Goal: Task Accomplishment & Management: Use online tool/utility

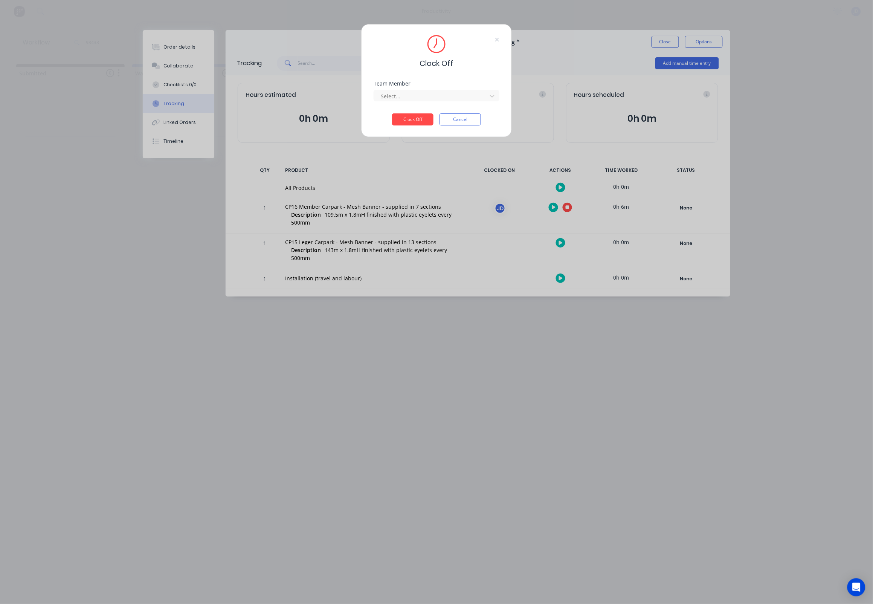
drag, startPoint x: 414, startPoint y: 98, endPoint x: 408, endPoint y: 105, distance: 8.8
click at [413, 98] on div at bounding box center [431, 96] width 103 height 9
click at [400, 114] on div "[PERSON_NAME]" at bounding box center [437, 116] width 126 height 14
click at [403, 122] on button "Clock Off" at bounding box center [412, 119] width 41 height 12
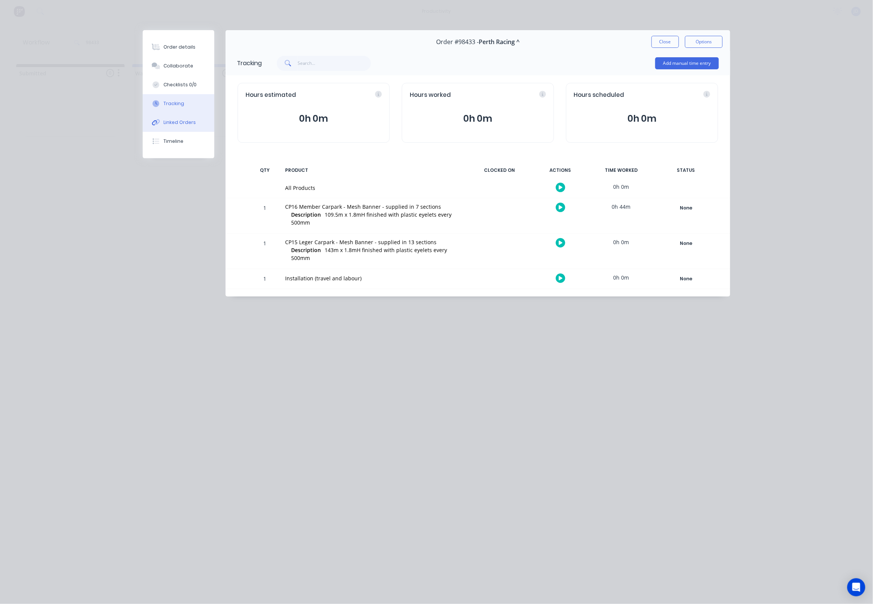
click at [157, 121] on button "Linked Orders" at bounding box center [179, 122] width 72 height 19
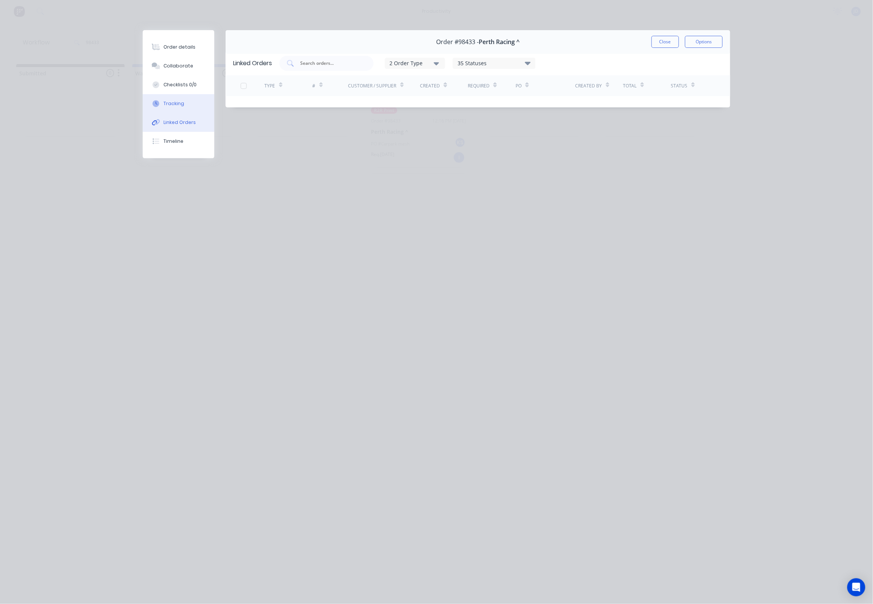
click at [165, 111] on button "Tracking" at bounding box center [179, 103] width 72 height 19
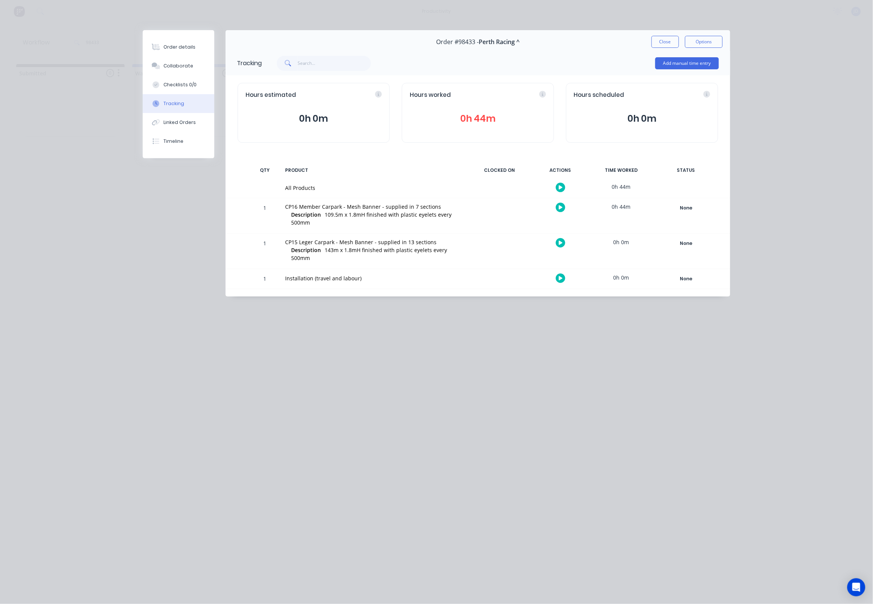
click at [661, 49] on div "Order #98433 - Perth Racing ^ Close Options" at bounding box center [478, 42] width 505 height 24
click at [657, 46] on button "Close" at bounding box center [666, 42] width 28 height 12
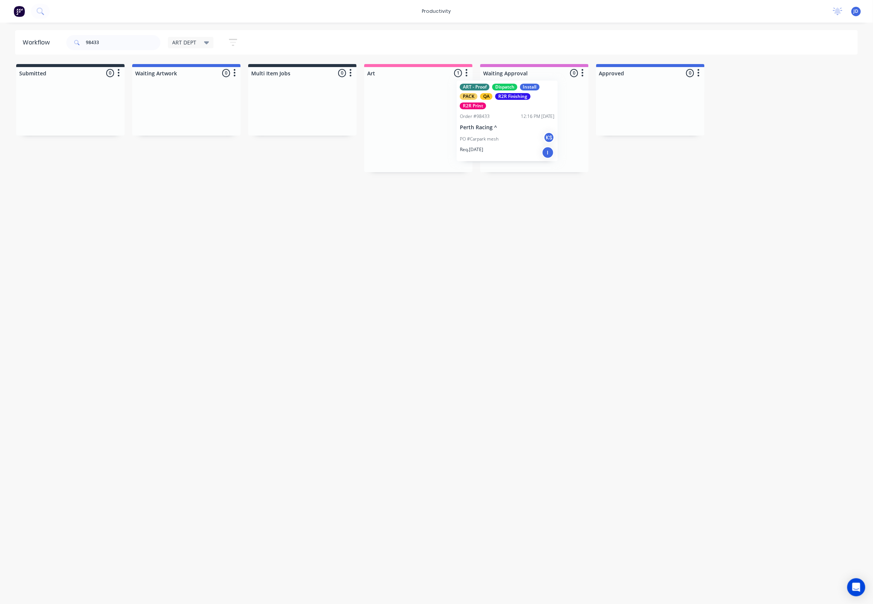
drag, startPoint x: 449, startPoint y: 122, endPoint x: 538, endPoint y: 118, distance: 89.0
drag, startPoint x: 116, startPoint y: 39, endPoint x: 34, endPoint y: 31, distance: 82.5
click at [34, 31] on header "Workflow 98433 ART DEPT Save new view None edit ART DEPT (Default) edit Banner …" at bounding box center [437, 42] width 844 height 24
click at [34, 31] on header "Workflow 98463 ART DEPT Save new view None edit ART DEPT (Default) edit Banner …" at bounding box center [437, 42] width 844 height 24
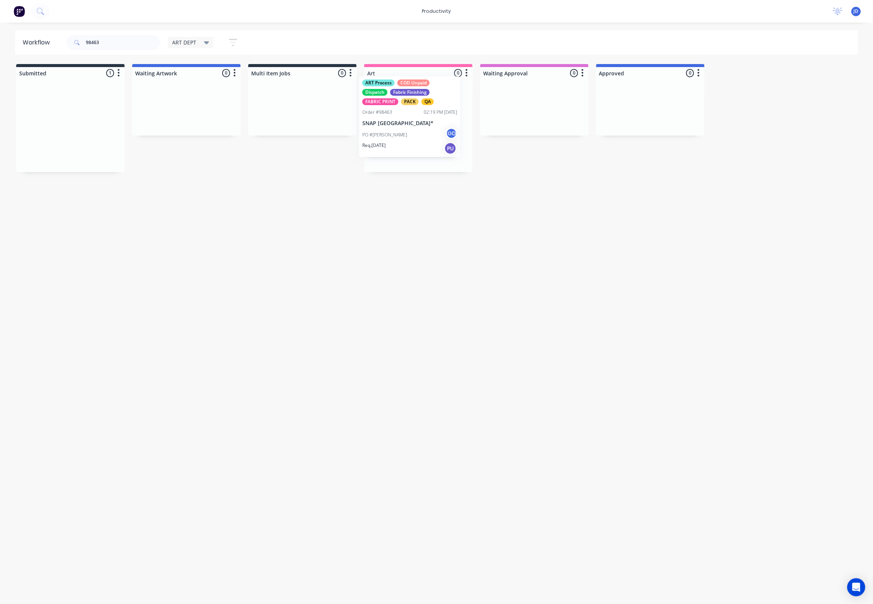
drag, startPoint x: 78, startPoint y: 130, endPoint x: 431, endPoint y: 122, distance: 352.7
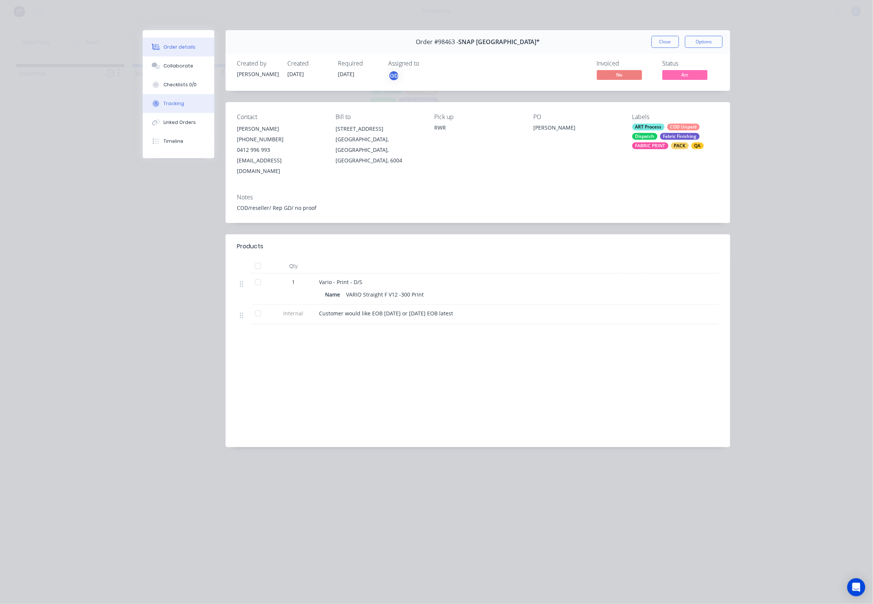
click at [172, 106] on div "Tracking" at bounding box center [174, 103] width 21 height 7
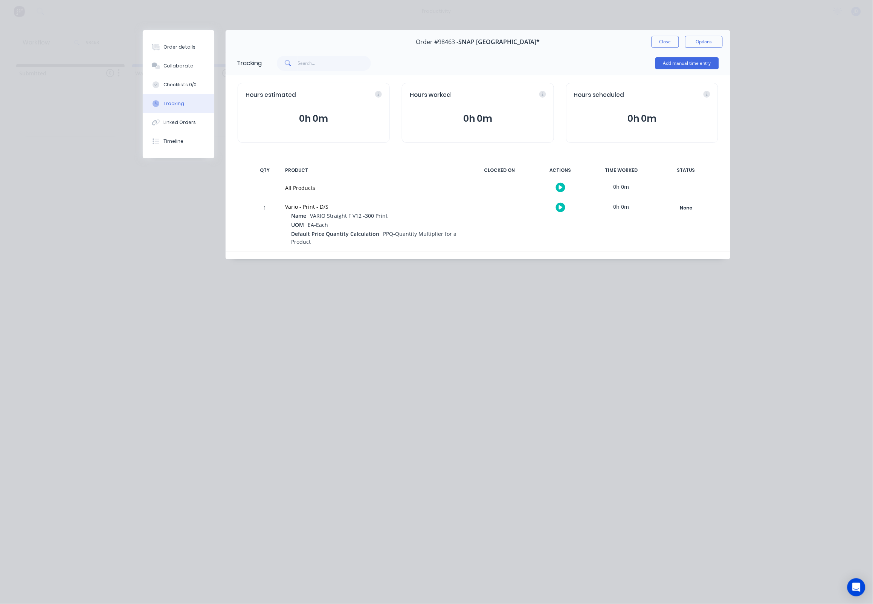
click at [559, 205] on icon "button" at bounding box center [561, 207] width 4 height 5
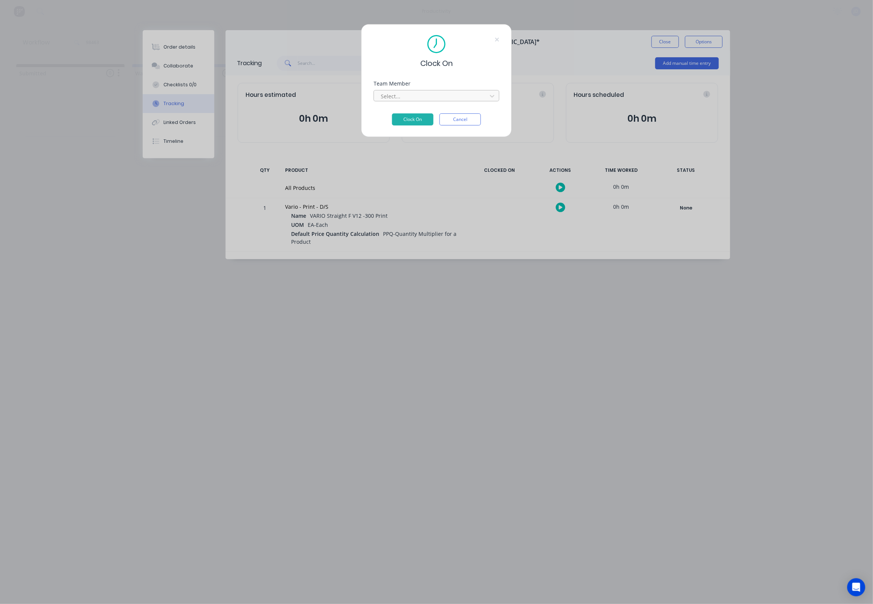
click at [419, 101] on div at bounding box center [431, 96] width 103 height 9
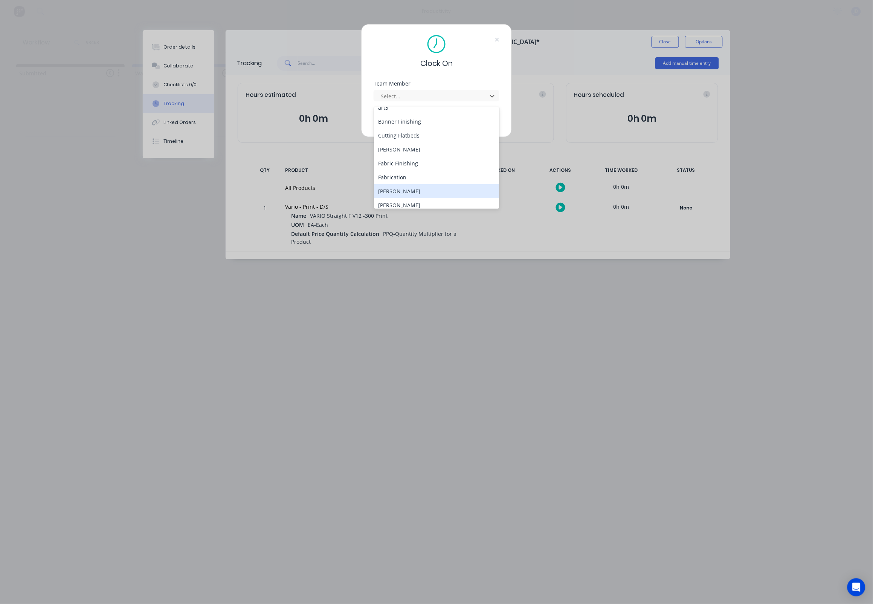
scroll to position [58, 0]
click at [391, 176] on div "[PERSON_NAME]" at bounding box center [437, 183] width 126 height 14
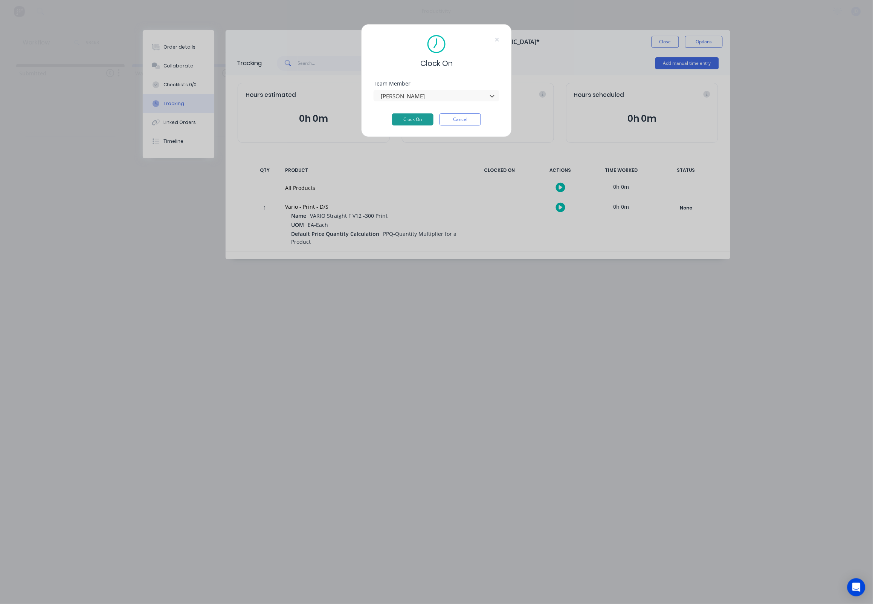
click at [423, 119] on button "Clock On" at bounding box center [412, 119] width 41 height 12
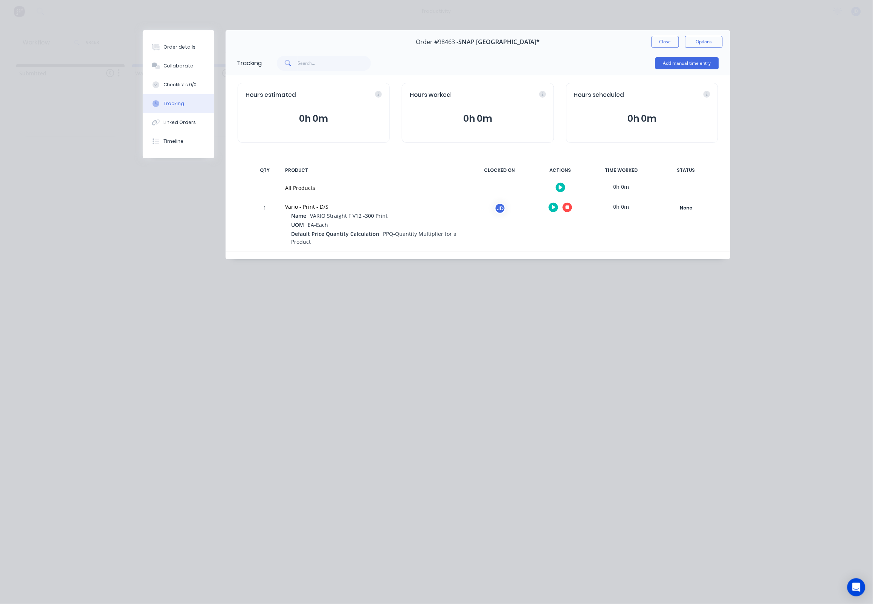
click at [571, 209] on button "button" at bounding box center [567, 207] width 9 height 9
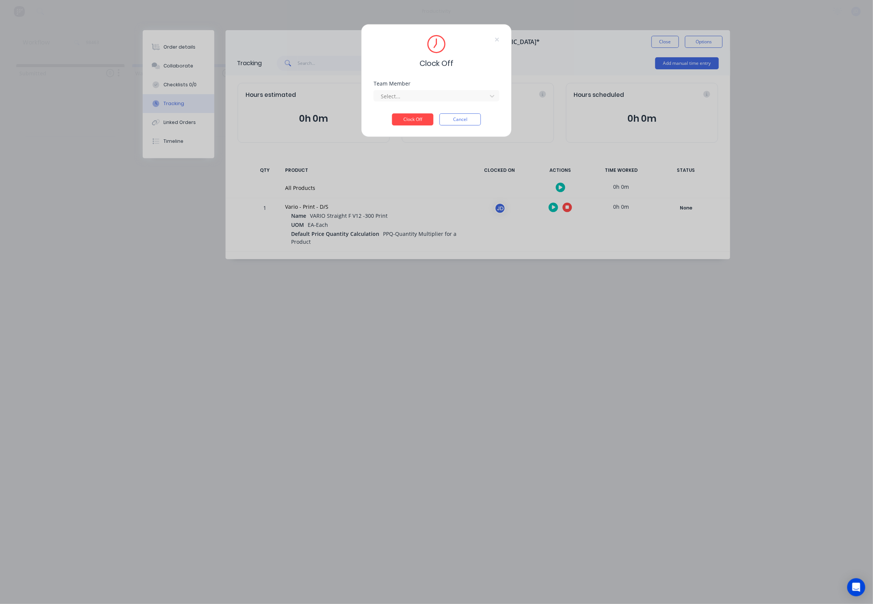
drag, startPoint x: 420, startPoint y: 101, endPoint x: 410, endPoint y: 105, distance: 11.2
click at [420, 101] on div at bounding box center [431, 96] width 103 height 9
click at [394, 113] on div "[PERSON_NAME]" at bounding box center [437, 116] width 126 height 14
drag, startPoint x: 396, startPoint y: 124, endPoint x: 400, endPoint y: 125, distance: 4.3
click at [396, 124] on button "Clock Off" at bounding box center [412, 119] width 41 height 12
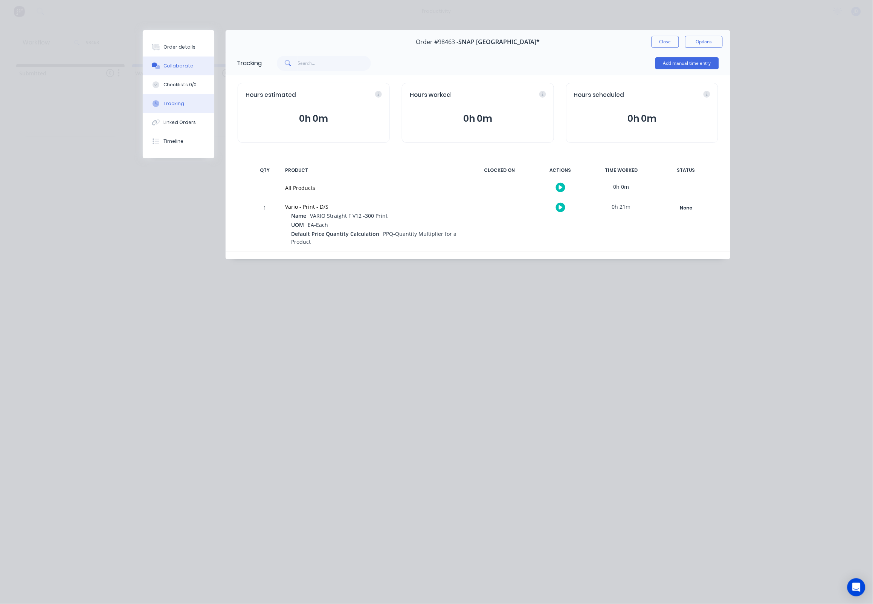
click at [191, 68] on button "Collaborate" at bounding box center [179, 66] width 72 height 19
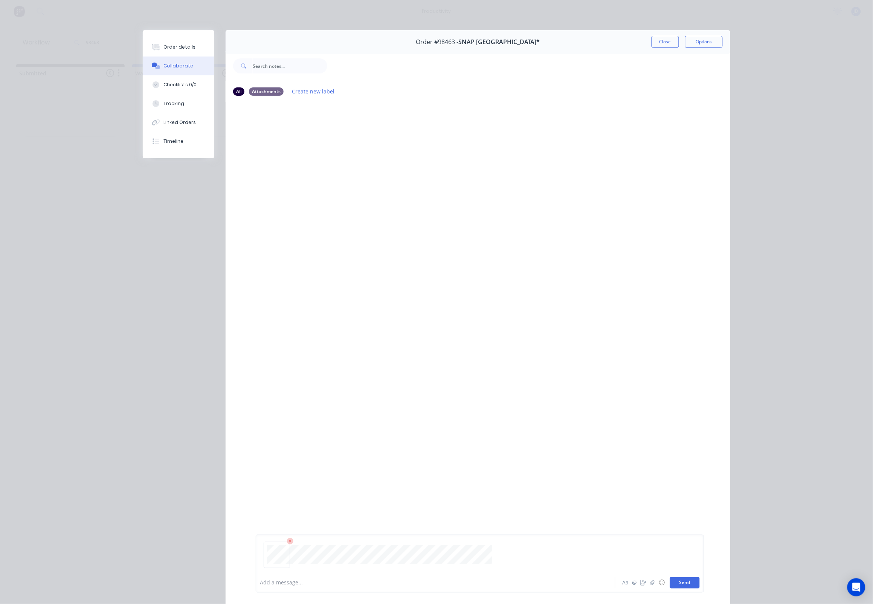
click at [674, 583] on button "Send" at bounding box center [685, 582] width 30 height 11
click at [673, 42] on button "Close" at bounding box center [666, 42] width 28 height 12
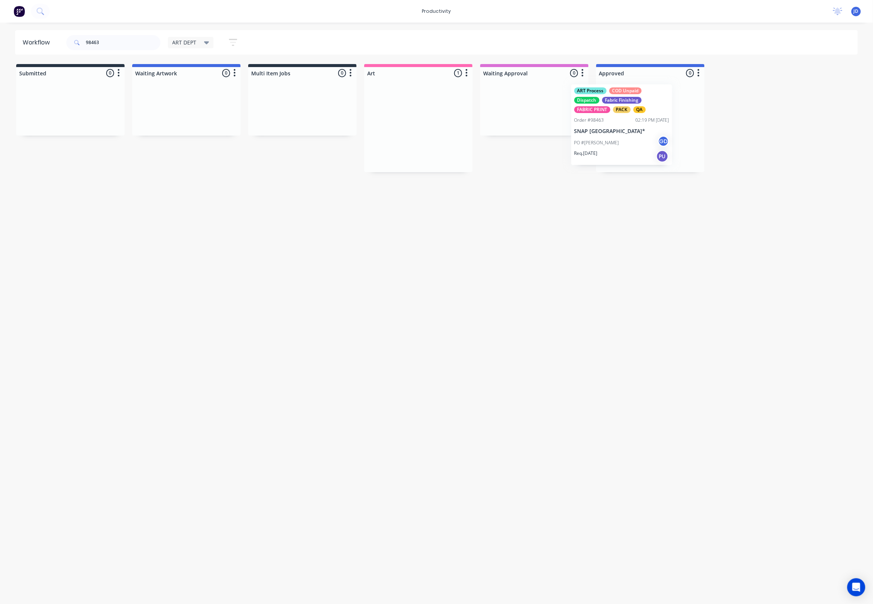
drag, startPoint x: 446, startPoint y: 123, endPoint x: 649, endPoint y: 122, distance: 203.4
drag, startPoint x: 108, startPoint y: 39, endPoint x: 78, endPoint y: 38, distance: 30.1
click at [78, 38] on div "98463" at bounding box center [113, 42] width 94 height 15
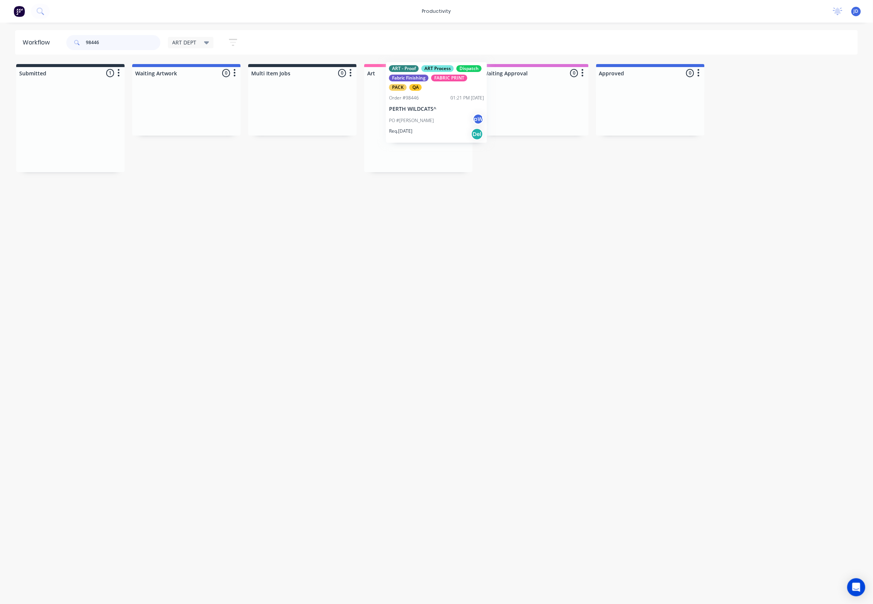
drag, startPoint x: 57, startPoint y: 125, endPoint x: 418, endPoint y: 110, distance: 362.0
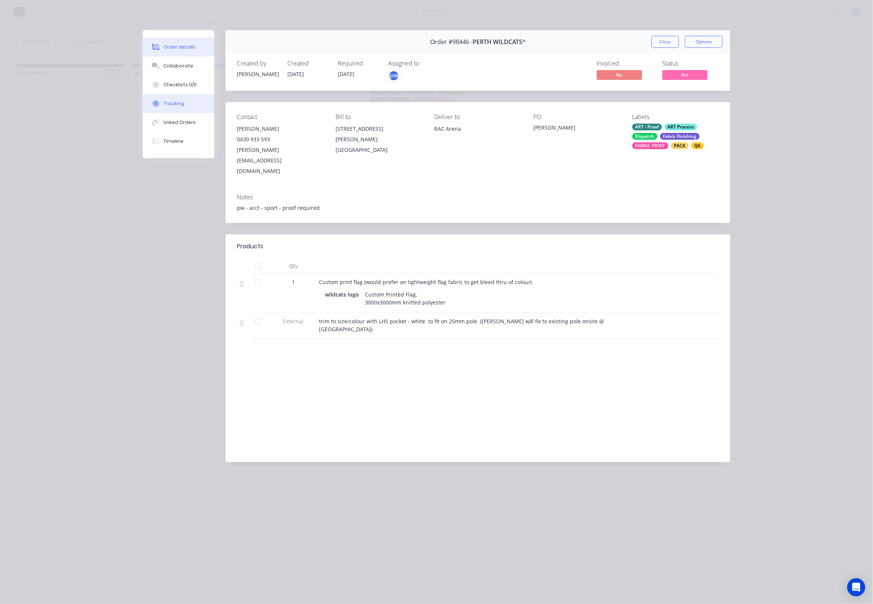
click at [176, 112] on button "Tracking" at bounding box center [179, 103] width 72 height 19
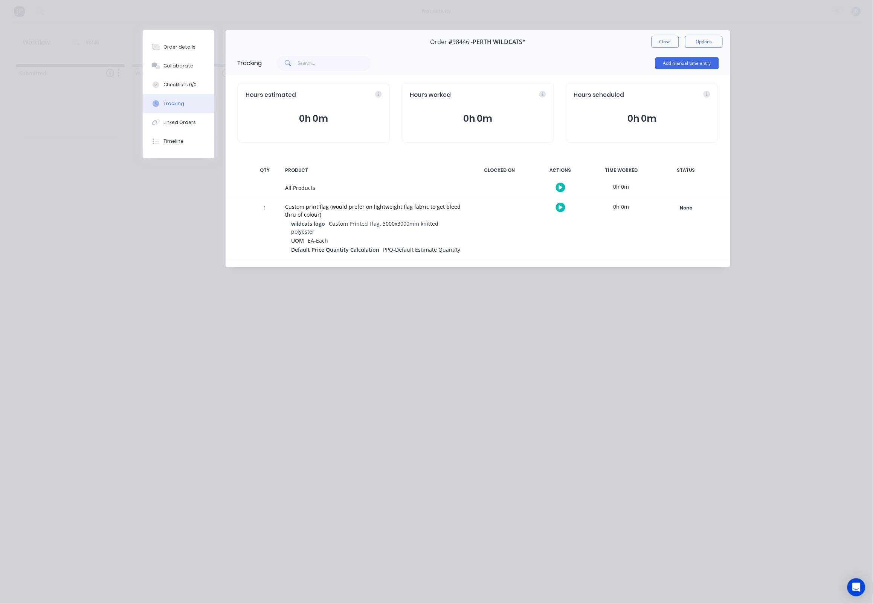
click at [564, 209] on button "button" at bounding box center [560, 207] width 9 height 9
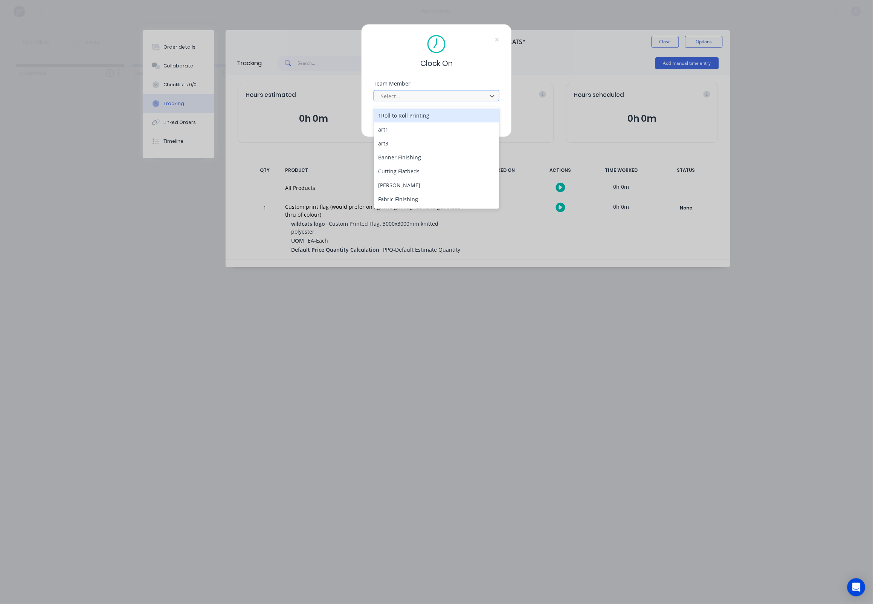
click at [404, 101] on div at bounding box center [431, 96] width 103 height 9
drag, startPoint x: 396, startPoint y: 203, endPoint x: 396, endPoint y: 194, distance: 8.7
click at [396, 203] on div "[PERSON_NAME]" at bounding box center [437, 209] width 126 height 14
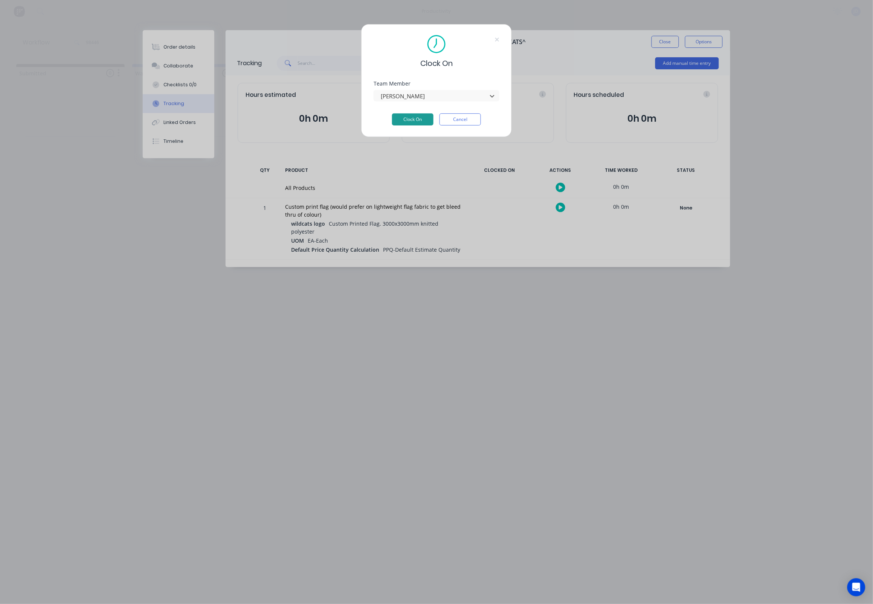
click at [406, 121] on button "Clock On" at bounding box center [412, 119] width 41 height 12
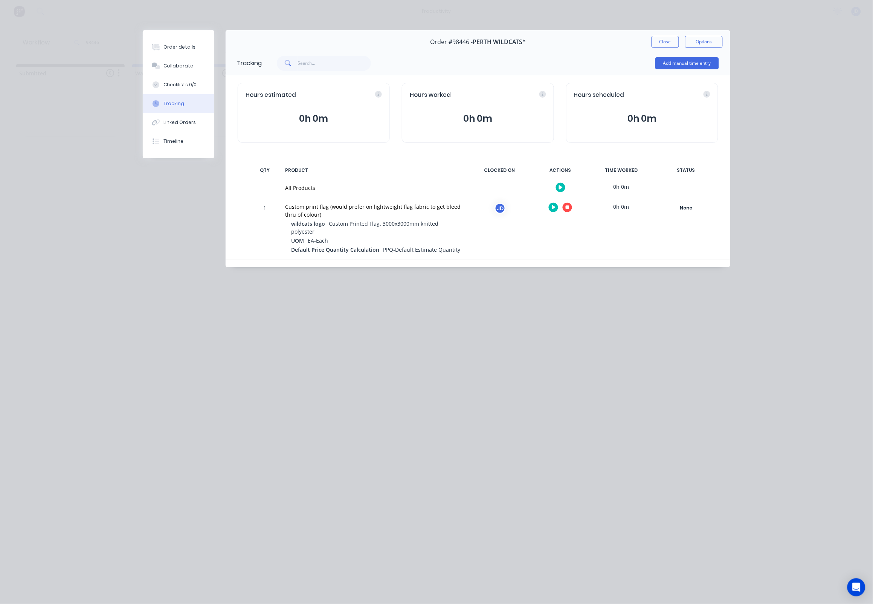
click at [566, 209] on icon "button" at bounding box center [568, 207] width 4 height 5
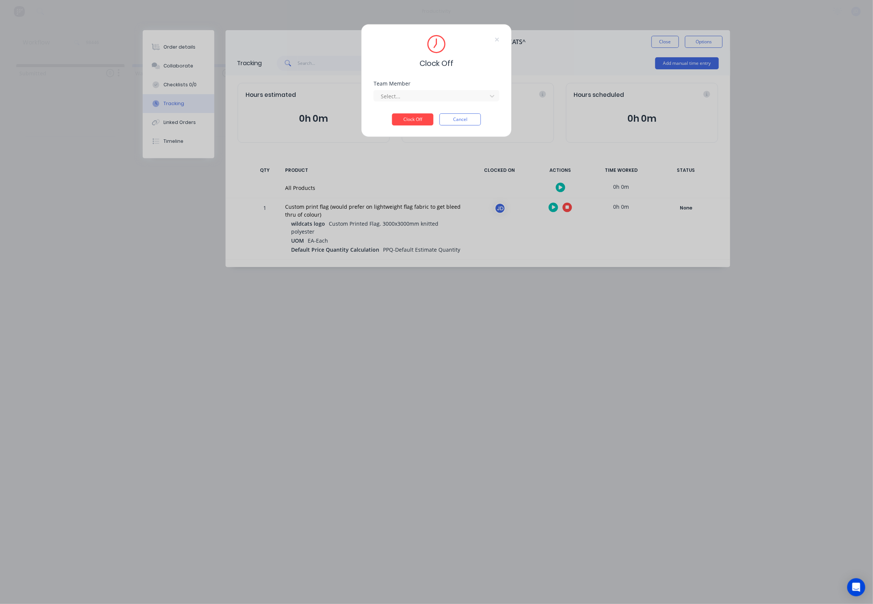
drag, startPoint x: 407, startPoint y: 93, endPoint x: 405, endPoint y: 106, distance: 12.6
click at [407, 93] on div "Select..." at bounding box center [432, 95] width 108 height 11
click at [405, 110] on div "[PERSON_NAME]" at bounding box center [437, 116] width 126 height 14
click at [409, 122] on button "Clock Off" at bounding box center [412, 119] width 41 height 12
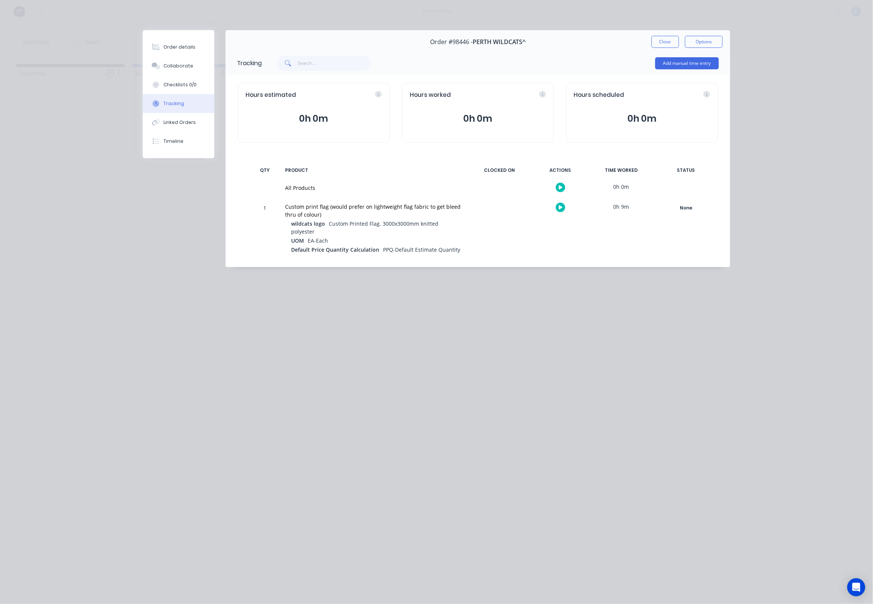
click at [664, 41] on button "Close" at bounding box center [666, 42] width 28 height 12
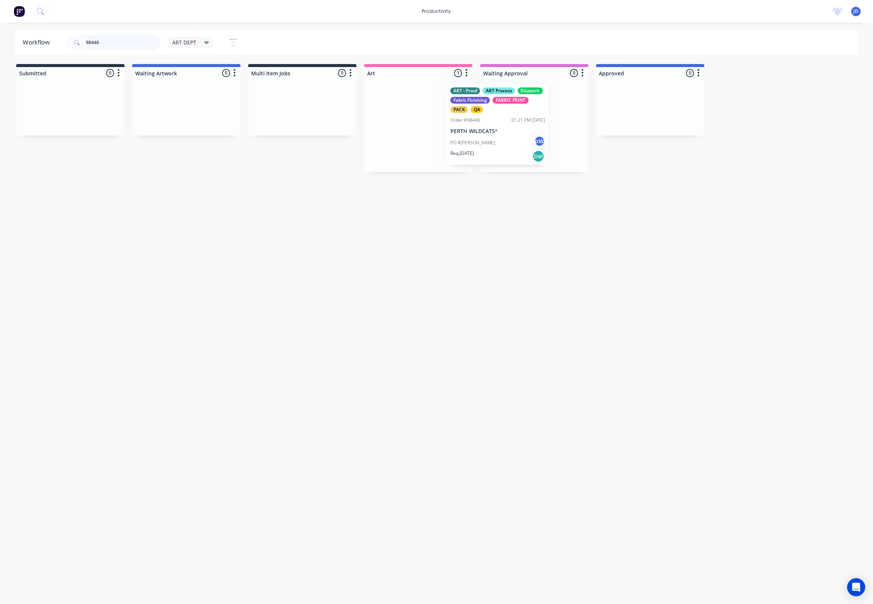
drag, startPoint x: 409, startPoint y: 126, endPoint x: 471, endPoint y: 125, distance: 62.5
click at [471, 125] on div "ART - Proof ART Process Dispatch Fabric Finishing FABRIC PRINT PACK QA Order #9…" at bounding box center [418, 125] width 109 height 93
type input "98446"
